Goal: Navigation & Orientation: Find specific page/section

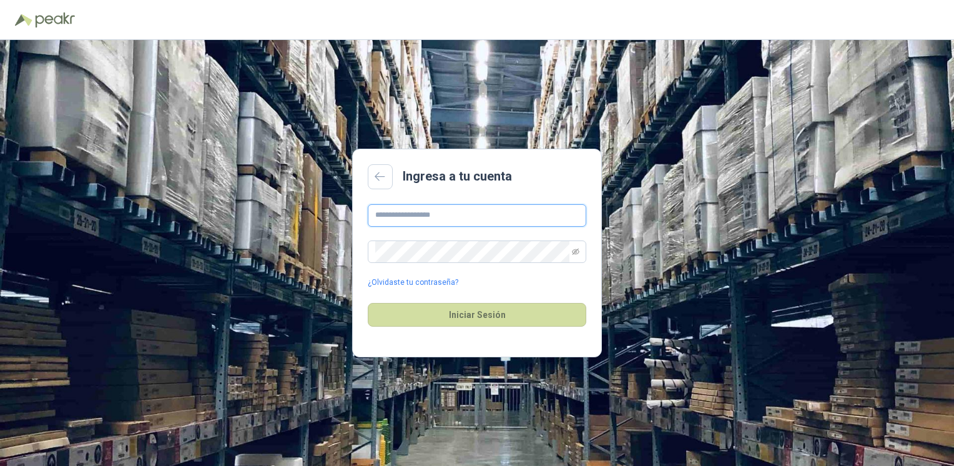
click at [390, 219] on input "text" at bounding box center [477, 215] width 219 height 22
type input "**********"
click at [368, 303] on button "Iniciar Sesión" at bounding box center [477, 315] width 219 height 24
click at [436, 266] on div "**********" at bounding box center [477, 246] width 219 height 84
click at [426, 288] on div "Iniciar Sesión Correo o contraseña incorrecta" at bounding box center [477, 315] width 219 height 54
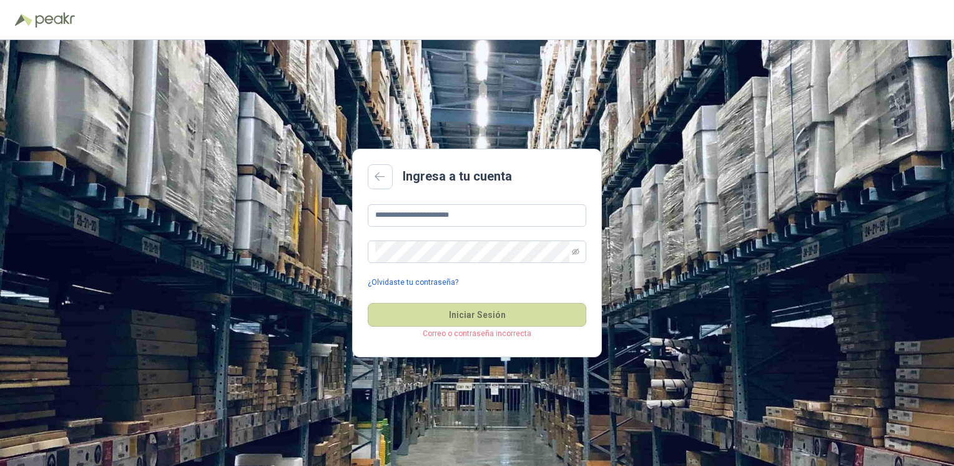
click at [415, 278] on link "¿Olvidaste tu contraseña?" at bounding box center [413, 283] width 91 height 12
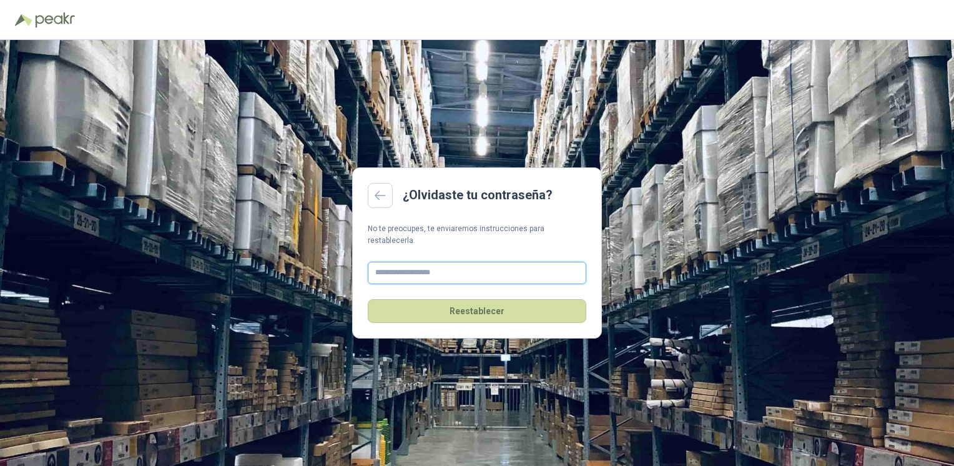
click at [446, 273] on input "text" at bounding box center [477, 273] width 219 height 22
click at [440, 273] on input "**********" at bounding box center [477, 273] width 219 height 22
click at [427, 262] on input "**********" at bounding box center [477, 273] width 219 height 22
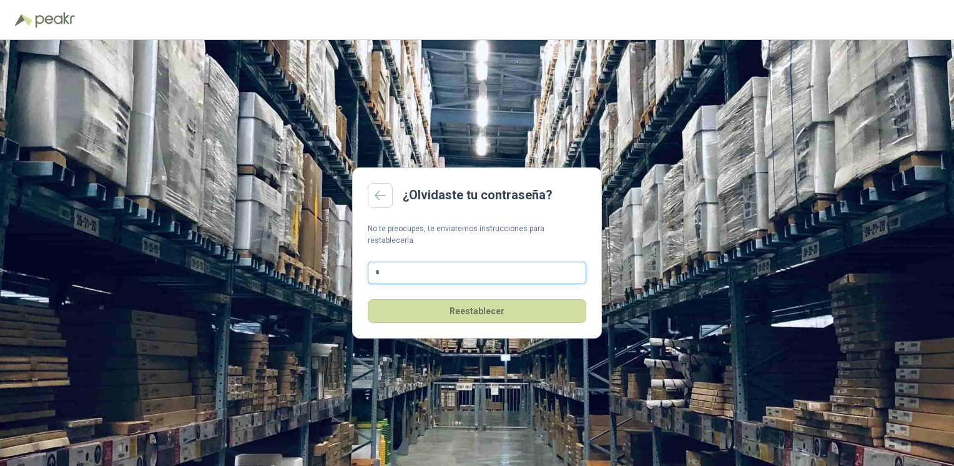
type input "**********"
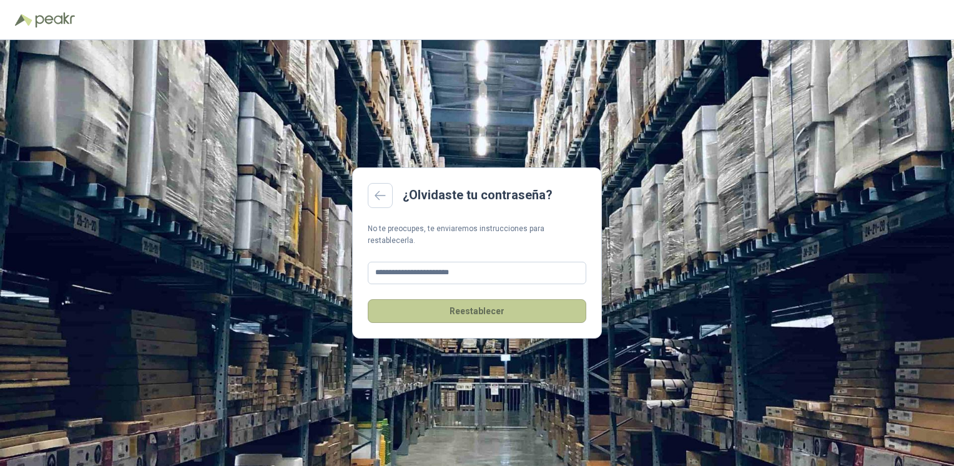
click at [428, 308] on button "Reestablecer" at bounding box center [477, 311] width 219 height 24
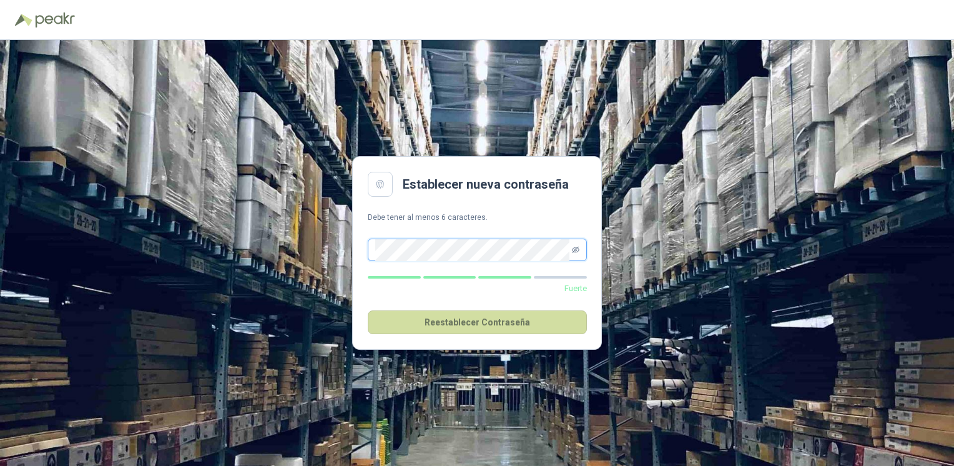
click at [572, 248] on icon "eye-invisible" at bounding box center [575, 249] width 7 height 7
click at [468, 230] on fieldset "Fuerte Reestablecer Contraseña" at bounding box center [477, 279] width 219 height 110
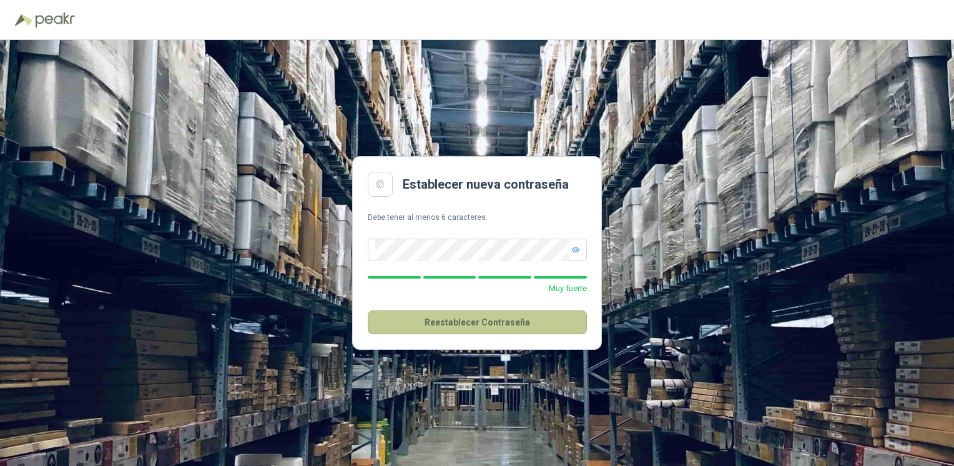
click at [430, 321] on button "Reestablecer Contraseña" at bounding box center [477, 322] width 219 height 24
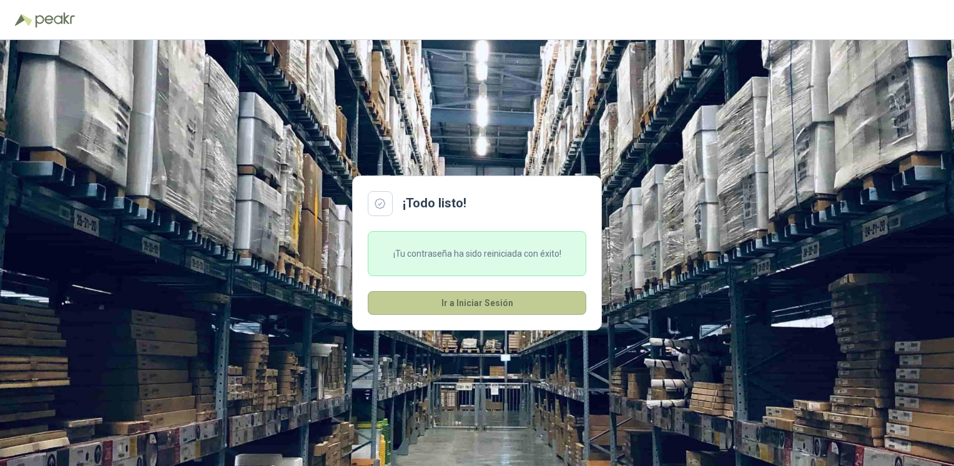
click at [513, 302] on button "Ir a Iniciar Sesión" at bounding box center [477, 303] width 219 height 24
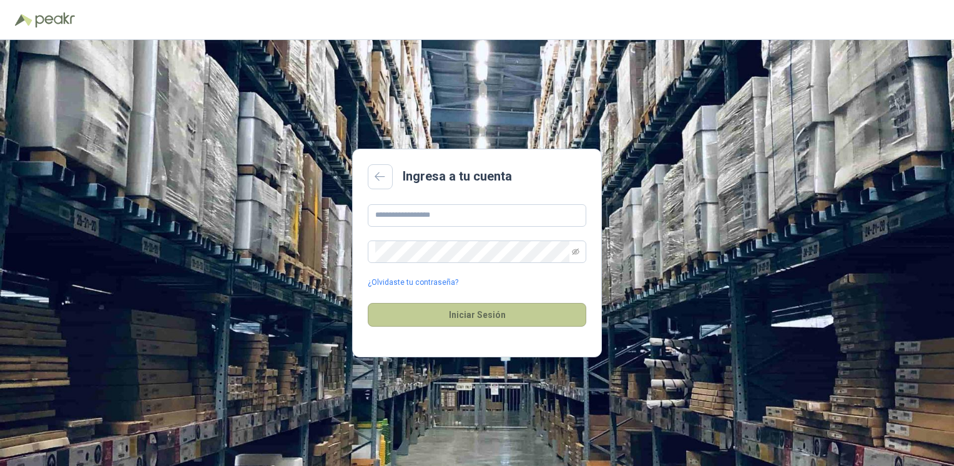
click at [497, 315] on button "Iniciar Sesión" at bounding box center [477, 315] width 219 height 24
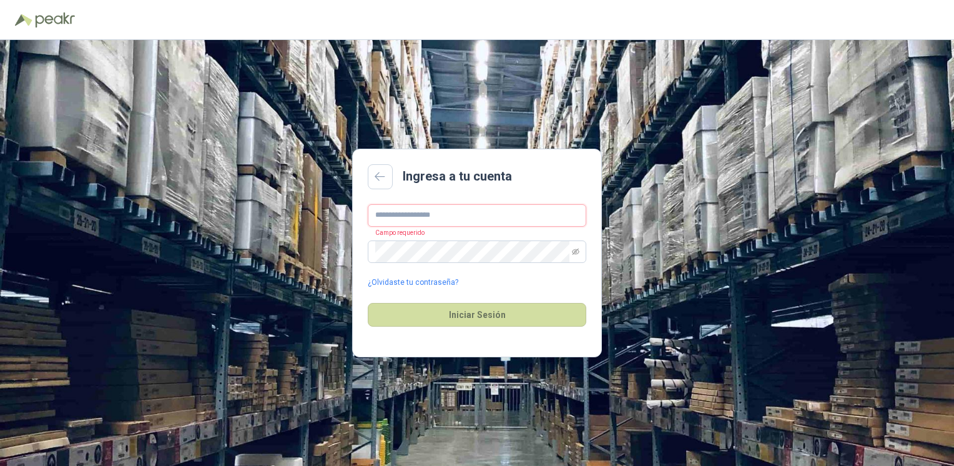
click at [412, 207] on input "text" at bounding box center [477, 215] width 219 height 22
type input "**********"
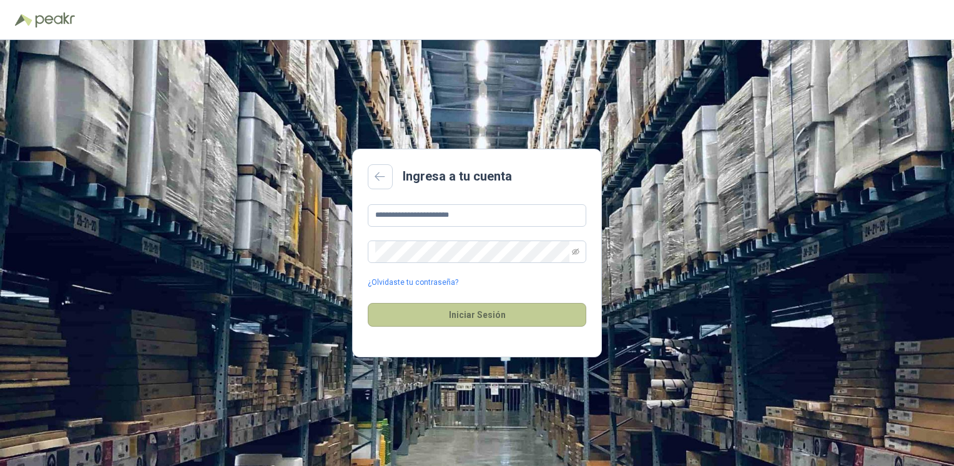
click at [446, 306] on button "Iniciar Sesión" at bounding box center [477, 315] width 219 height 24
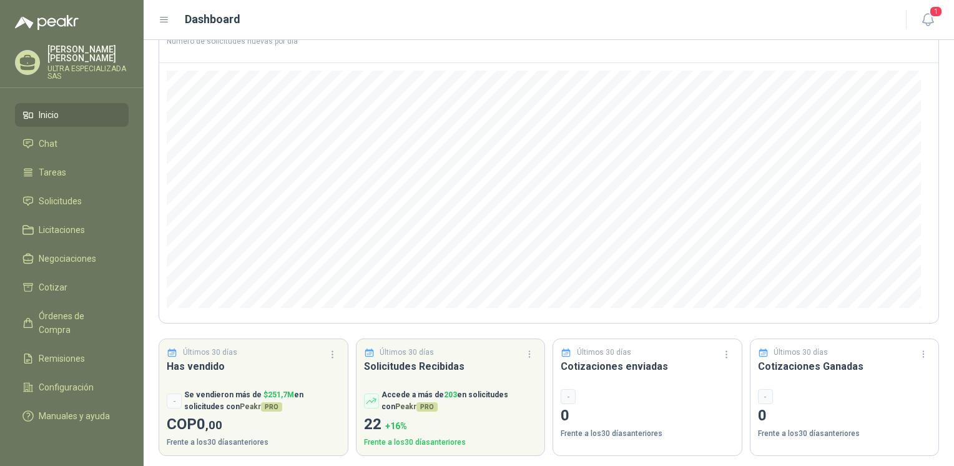
scroll to position [96, 0]
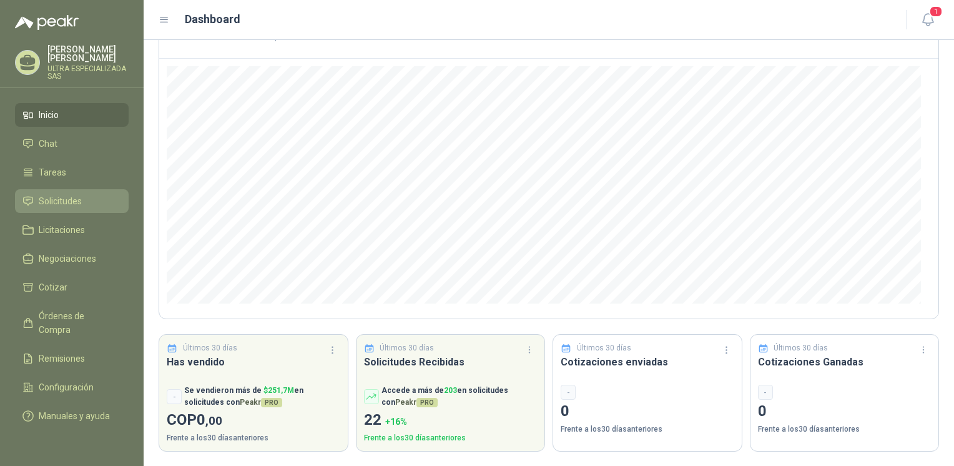
click at [55, 205] on span "Solicitudes" at bounding box center [60, 201] width 43 height 14
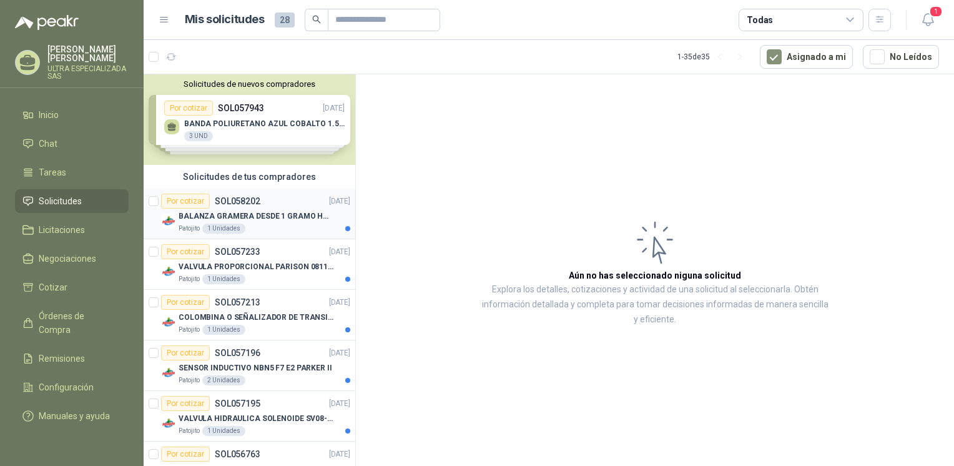
click at [259, 201] on div "Por cotizar SOL058202 30/09/25" at bounding box center [255, 201] width 189 height 15
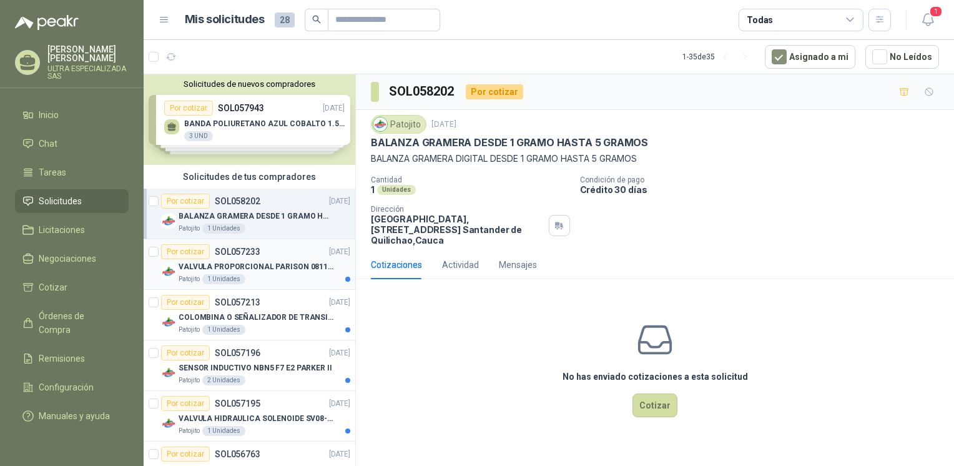
click at [278, 270] on p "VALVULA PROPORCIONAL PARISON 0811404612 / 4WRPEH6C4 REXROTH" at bounding box center [256, 267] width 155 height 12
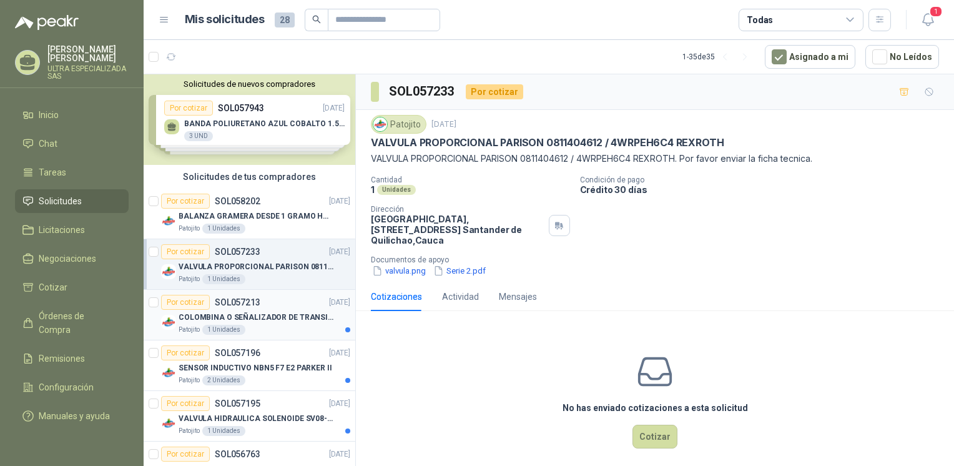
click at [269, 320] on p "COLOMBINA O SEÑALIZADOR DE TRANSITO" at bounding box center [256, 318] width 155 height 12
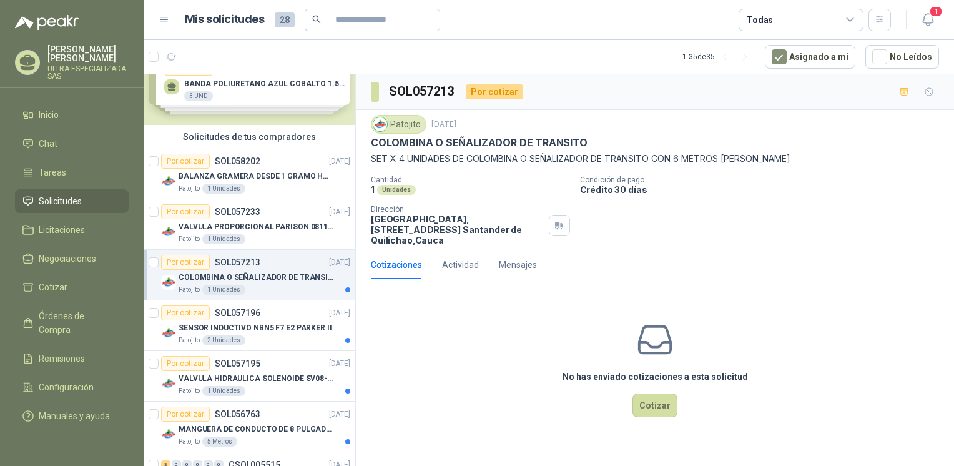
scroll to position [125, 0]
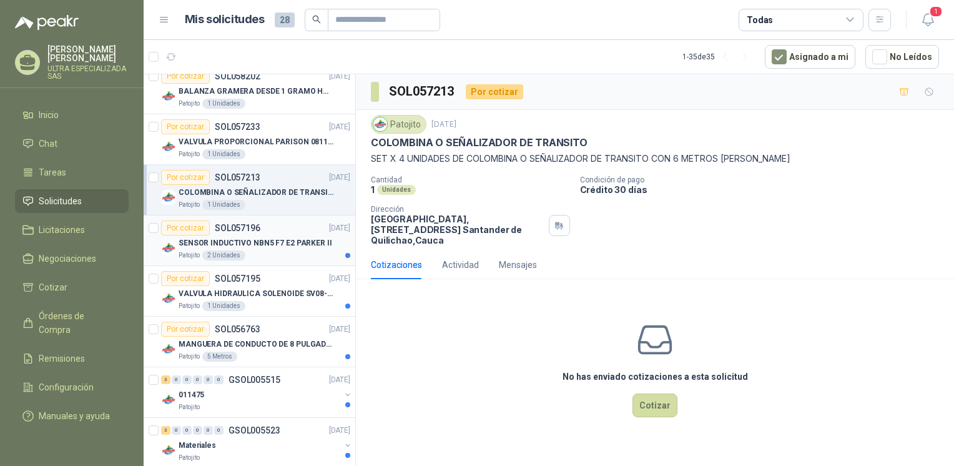
click at [279, 253] on div "Patojito 2 Unidades" at bounding box center [265, 255] width 172 height 10
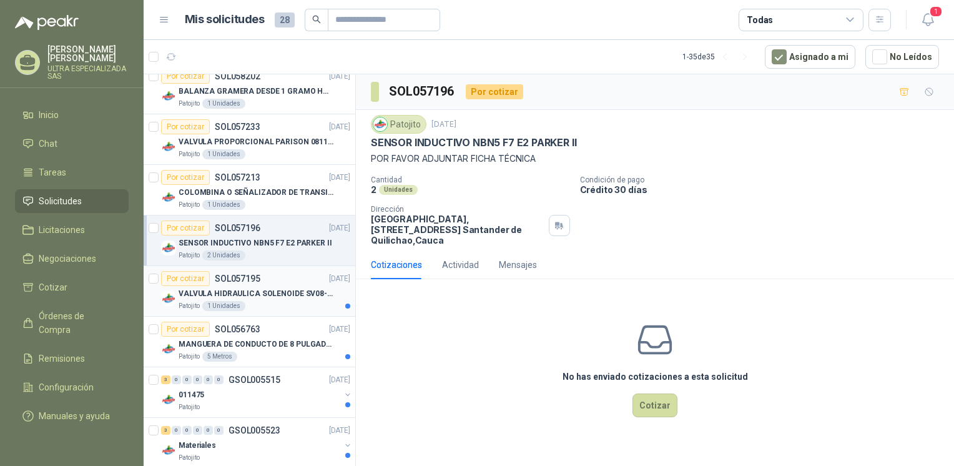
click at [263, 302] on div "Patojito 1 Unidades" at bounding box center [265, 306] width 172 height 10
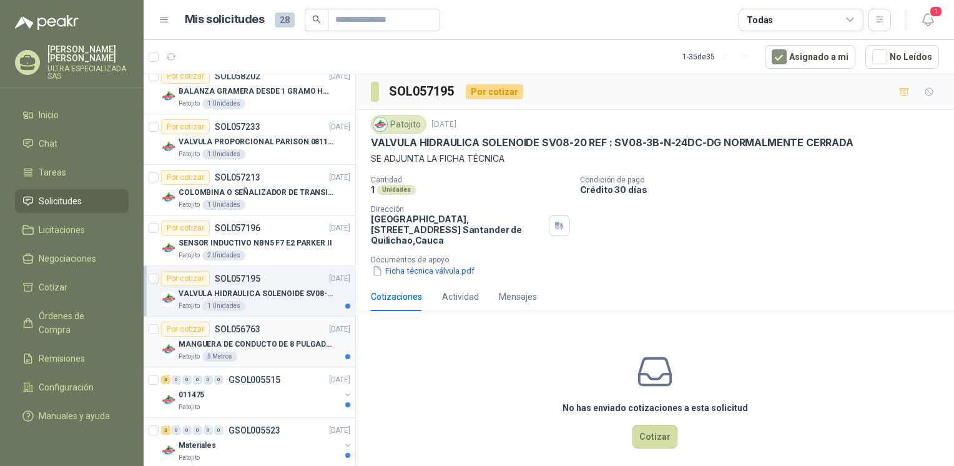
click at [270, 338] on p "MANGUERA DE CONDUCTO DE 8 PULGADAS DE ALAMBRE DE ACERO PU" at bounding box center [256, 344] width 155 height 12
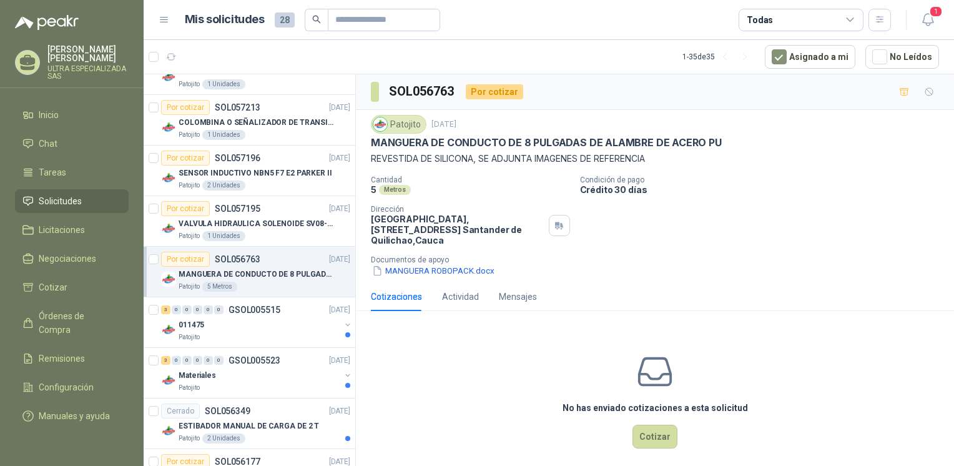
scroll to position [250, 0]
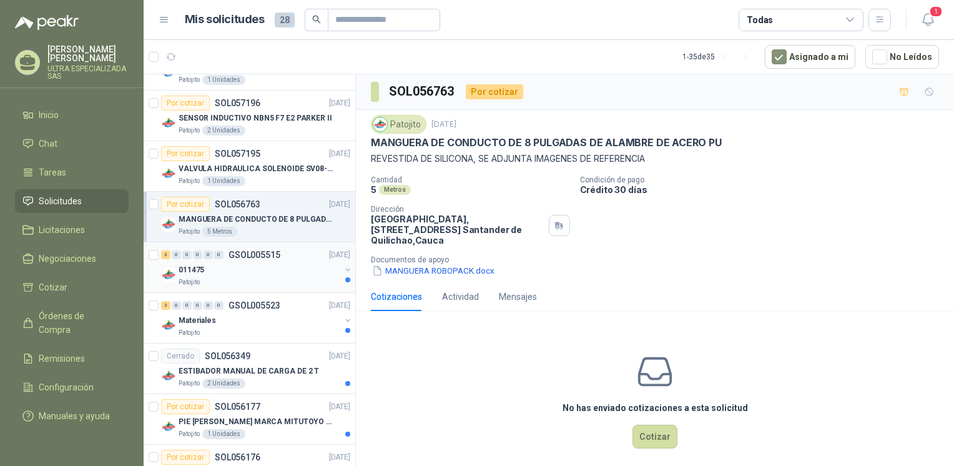
click at [298, 277] on div "Patojito" at bounding box center [260, 282] width 162 height 10
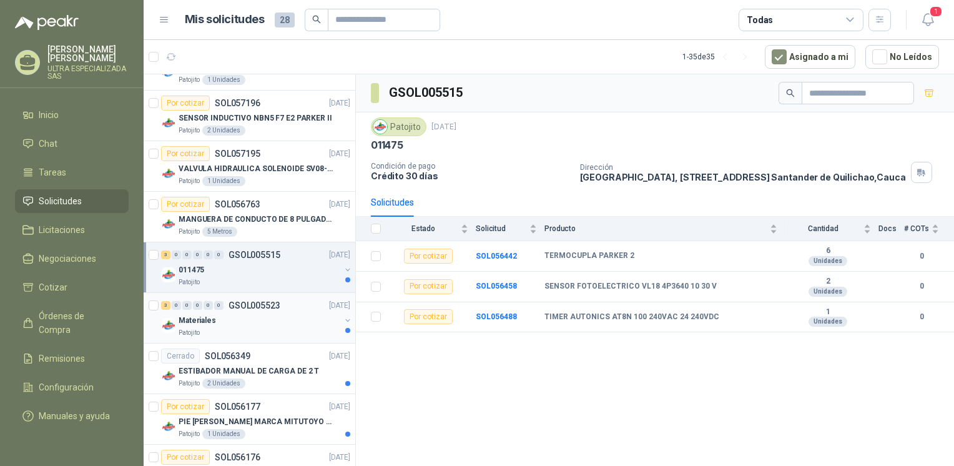
click at [284, 338] on div "3 0 0 0 0 0 GSOL005523 17/09/25 Materiales Patojito" at bounding box center [250, 318] width 212 height 51
click at [267, 382] on div "Patojito 2 Unidades" at bounding box center [265, 383] width 172 height 10
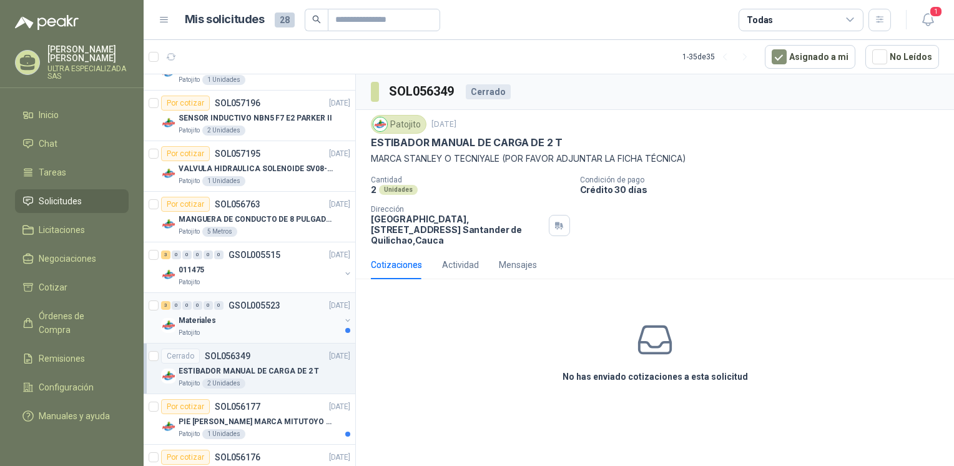
click at [270, 329] on div "Patojito" at bounding box center [260, 333] width 162 height 10
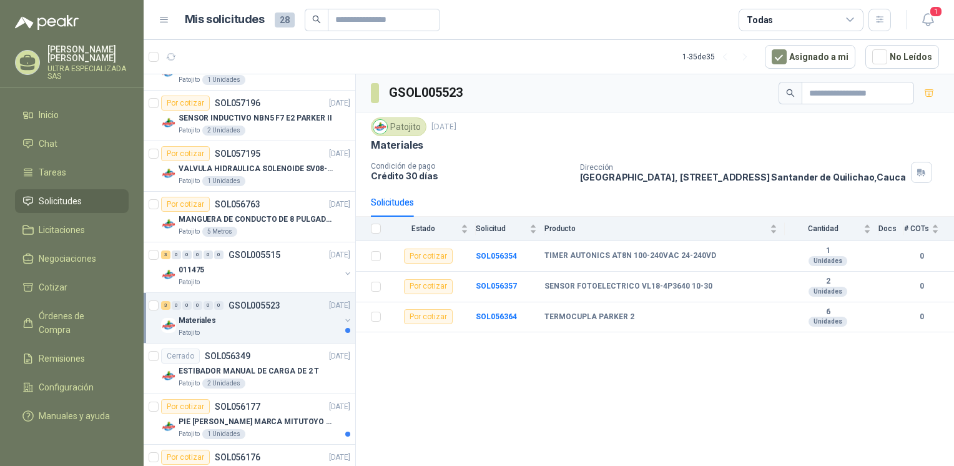
scroll to position [375, 0]
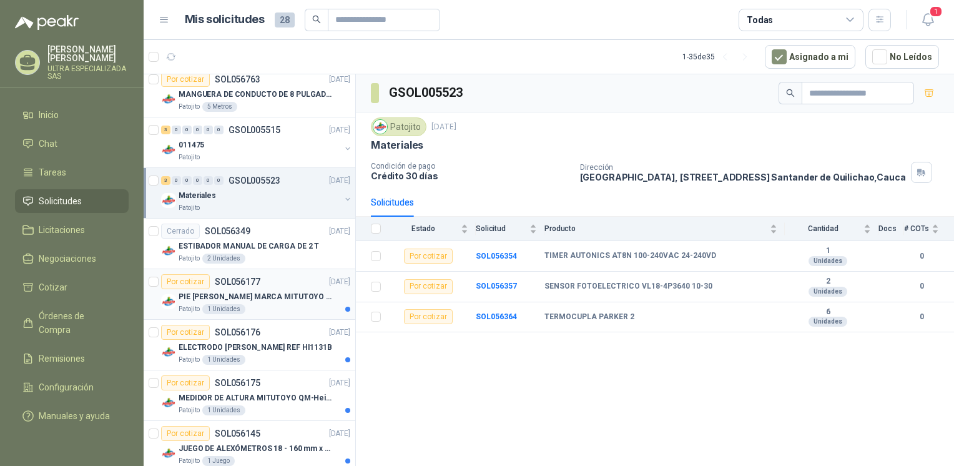
click at [268, 296] on p "PIE DE REY MARCA MITUTOYO REF 500-196-30" at bounding box center [256, 297] width 155 height 12
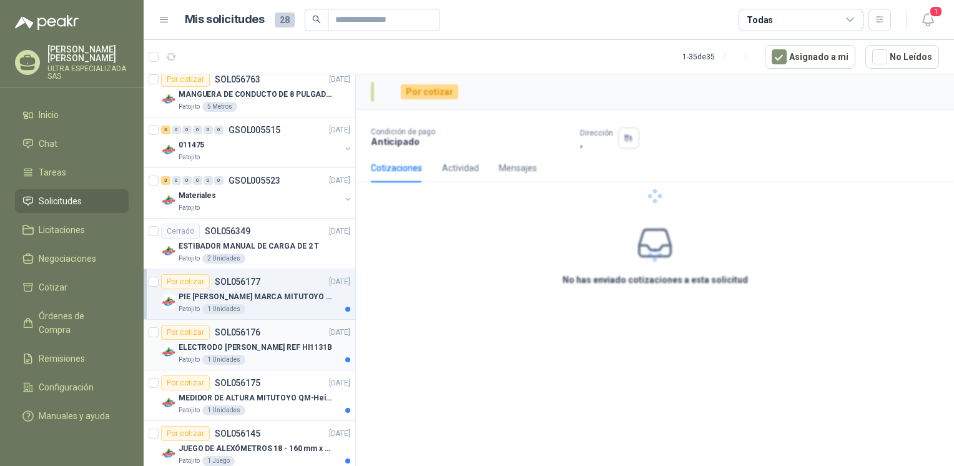
click at [286, 352] on div "ELECTRODO HANNAH REF HI1131B" at bounding box center [265, 347] width 172 height 15
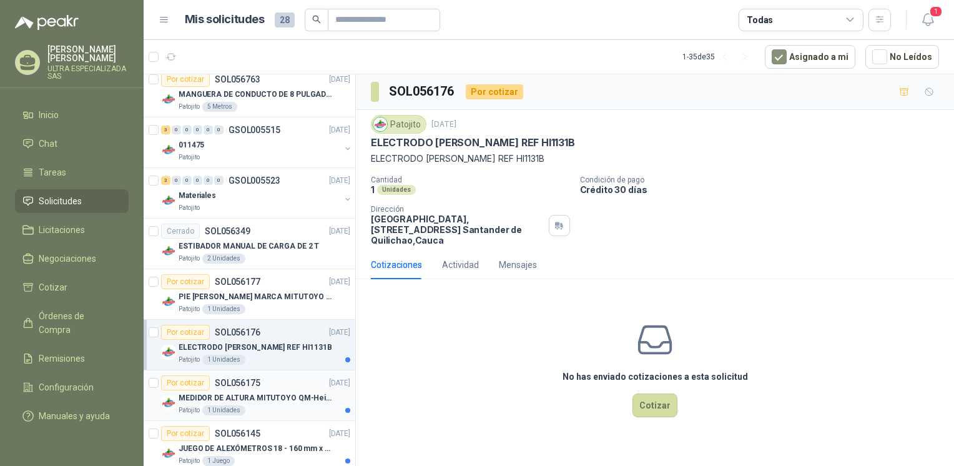
click at [280, 394] on p "MEDIDOR DE ALTURA MITUTOYO QM-Height 518-245" at bounding box center [256, 398] width 155 height 12
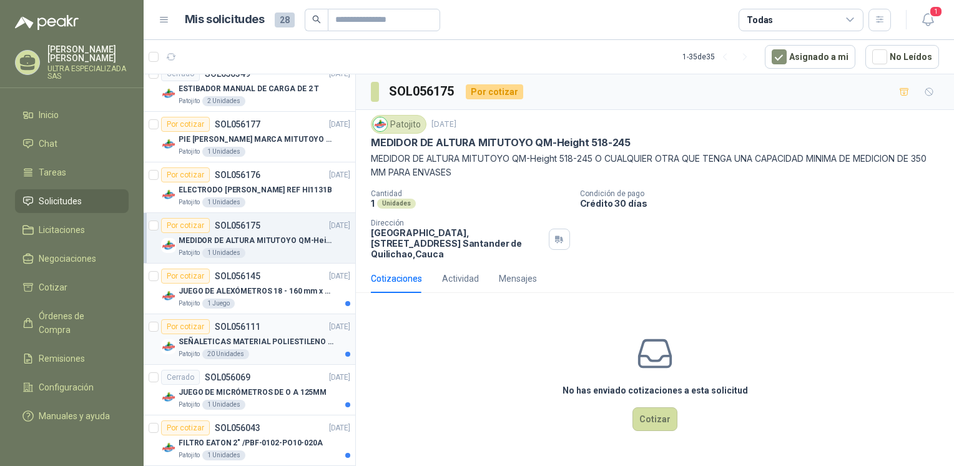
scroll to position [562, 0]
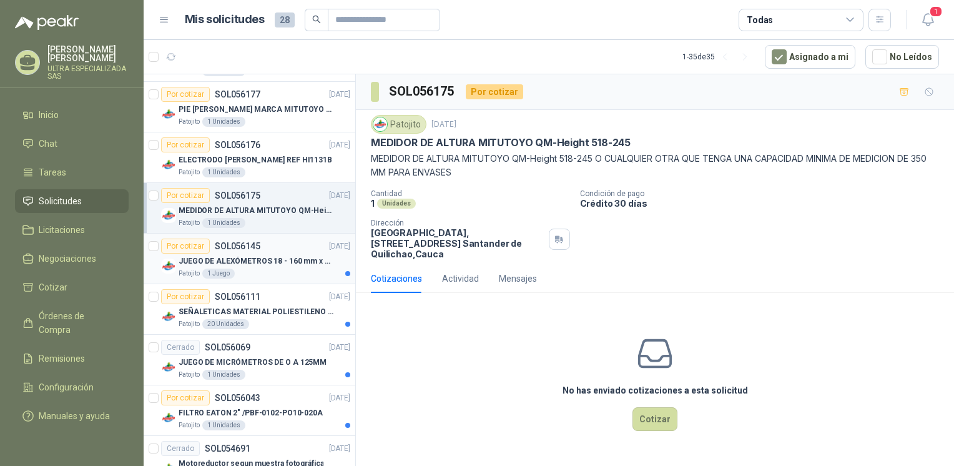
click at [247, 270] on div "Patojito 1 Juego" at bounding box center [265, 273] width 172 height 10
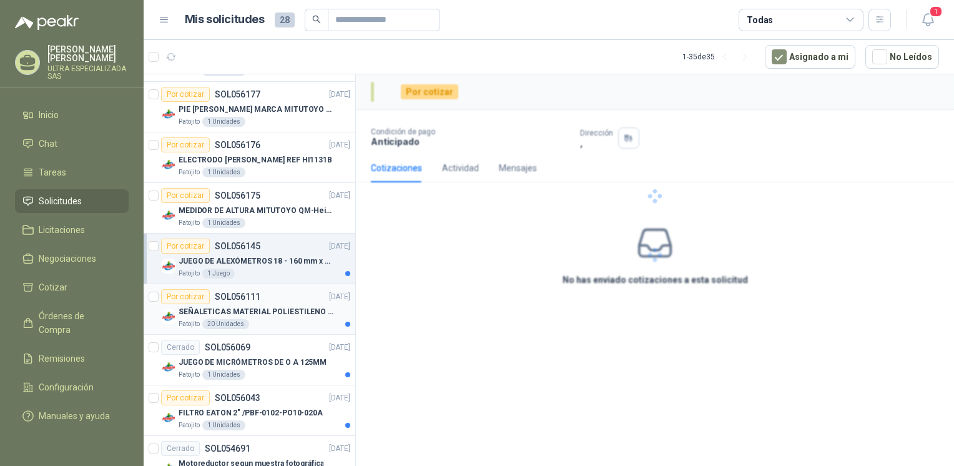
click at [270, 308] on p "SEÑALETICAS MATERIAL POLIESTILENO CON VINILO LAMINADO CALIBRE 60" at bounding box center [256, 312] width 155 height 12
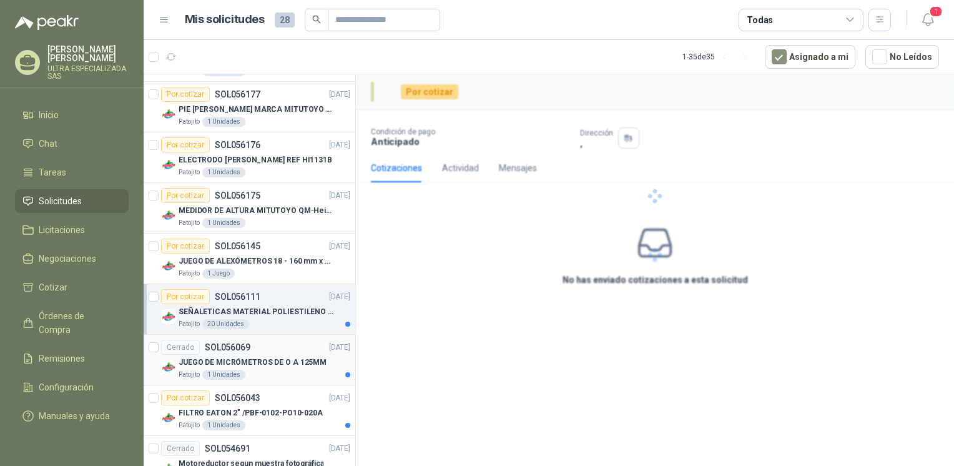
click at [290, 358] on p "JUEGO DE MICRÓMETROS DE O A 125MM" at bounding box center [253, 363] width 148 height 12
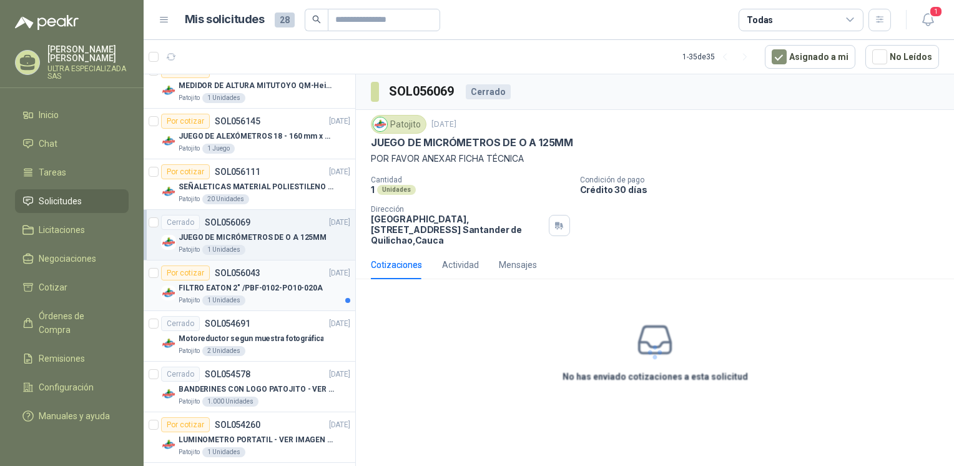
click at [286, 297] on div "Patojito 1 Unidades" at bounding box center [265, 300] width 172 height 10
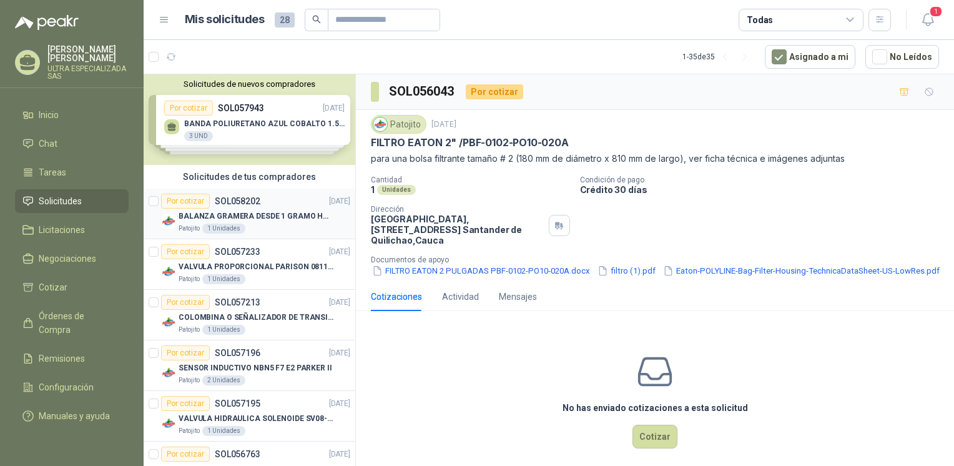
click at [281, 212] on p "BALANZA GRAMERA DESDE 1 GRAMO HASTA 5 GRAMOS" at bounding box center [256, 216] width 155 height 12
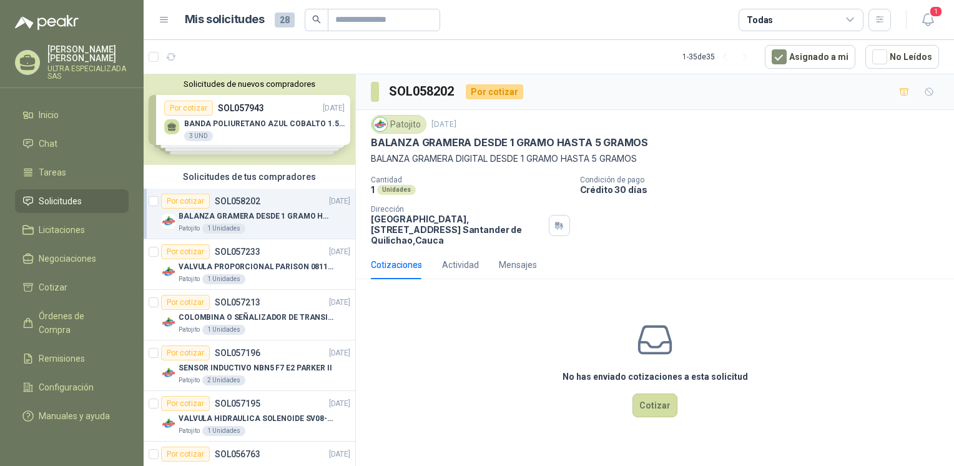
click at [54, 197] on span "Solicitudes" at bounding box center [60, 201] width 43 height 14
